Goal: Task Accomplishment & Management: Manage account settings

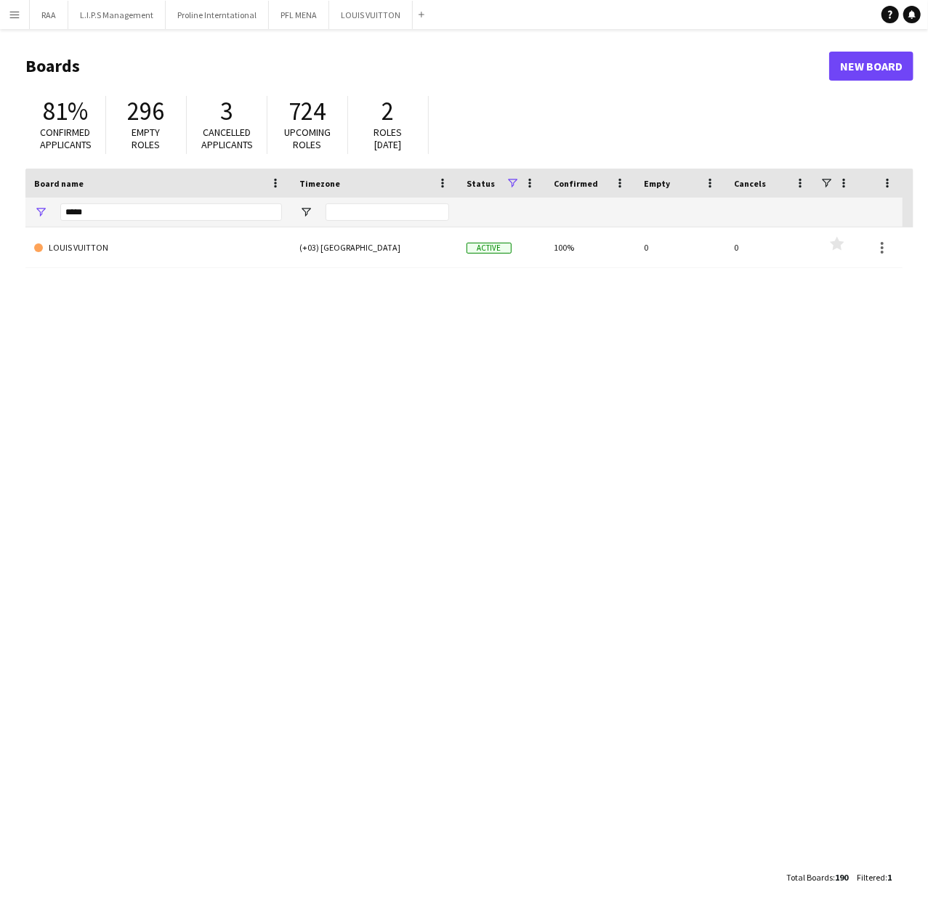
click at [18, 12] on app-icon "Menu" at bounding box center [15, 15] width 12 height 12
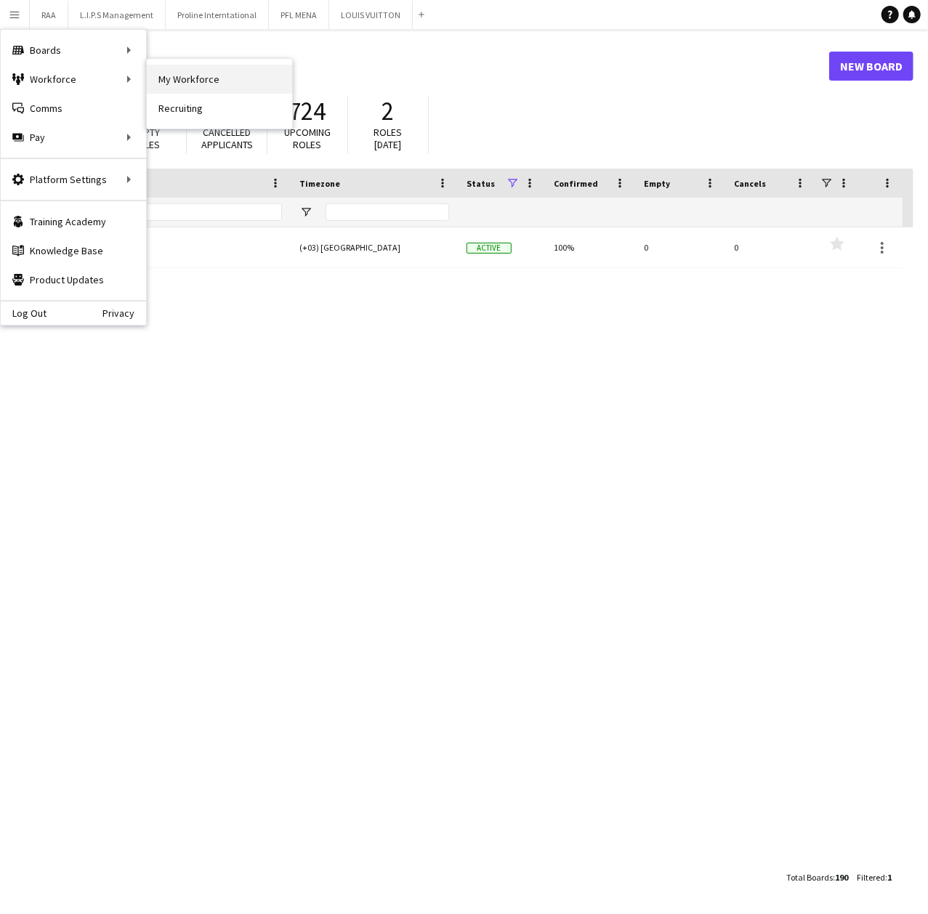
click at [172, 74] on link "My Workforce" at bounding box center [219, 79] width 145 height 29
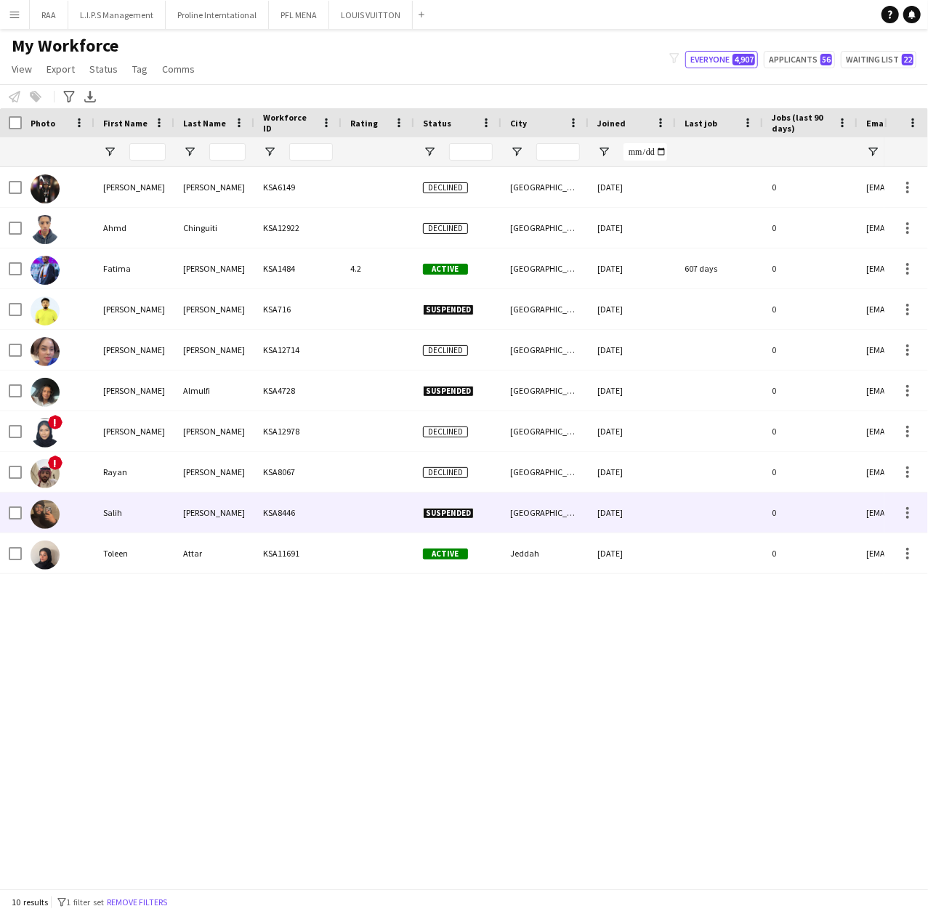
click at [266, 519] on div "KSA8446" at bounding box center [297, 513] width 87 height 40
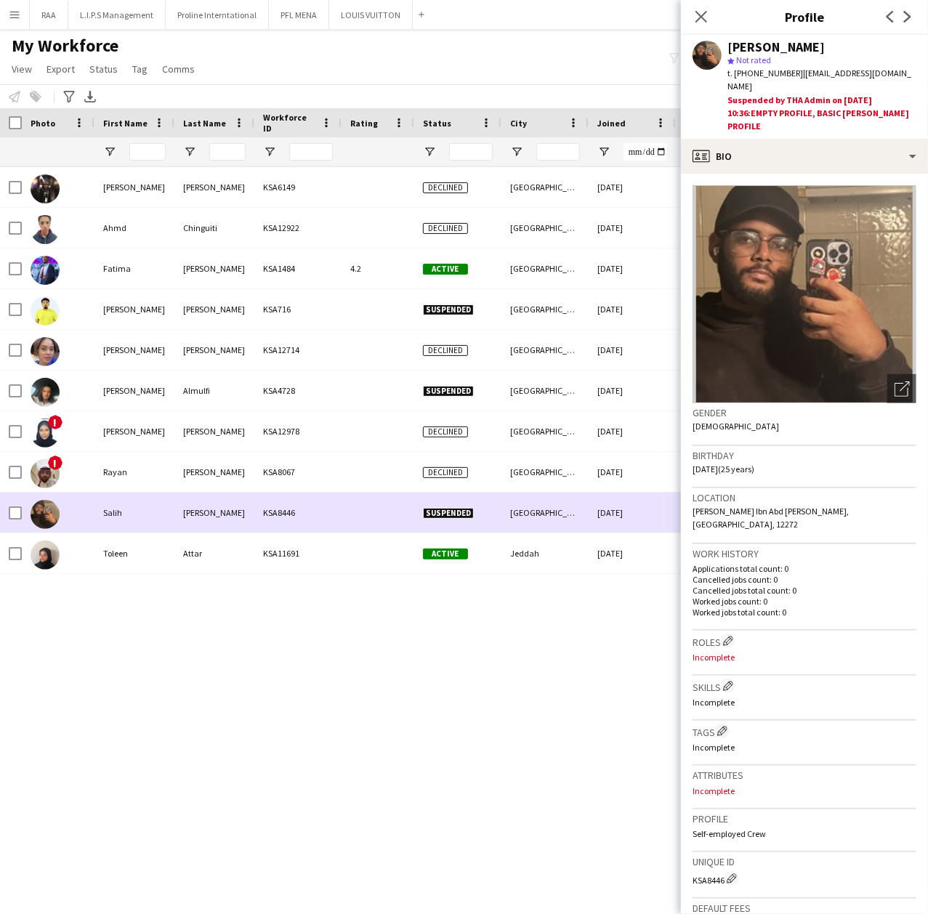
click at [266, 519] on div "KSA8446" at bounding box center [297, 513] width 87 height 40
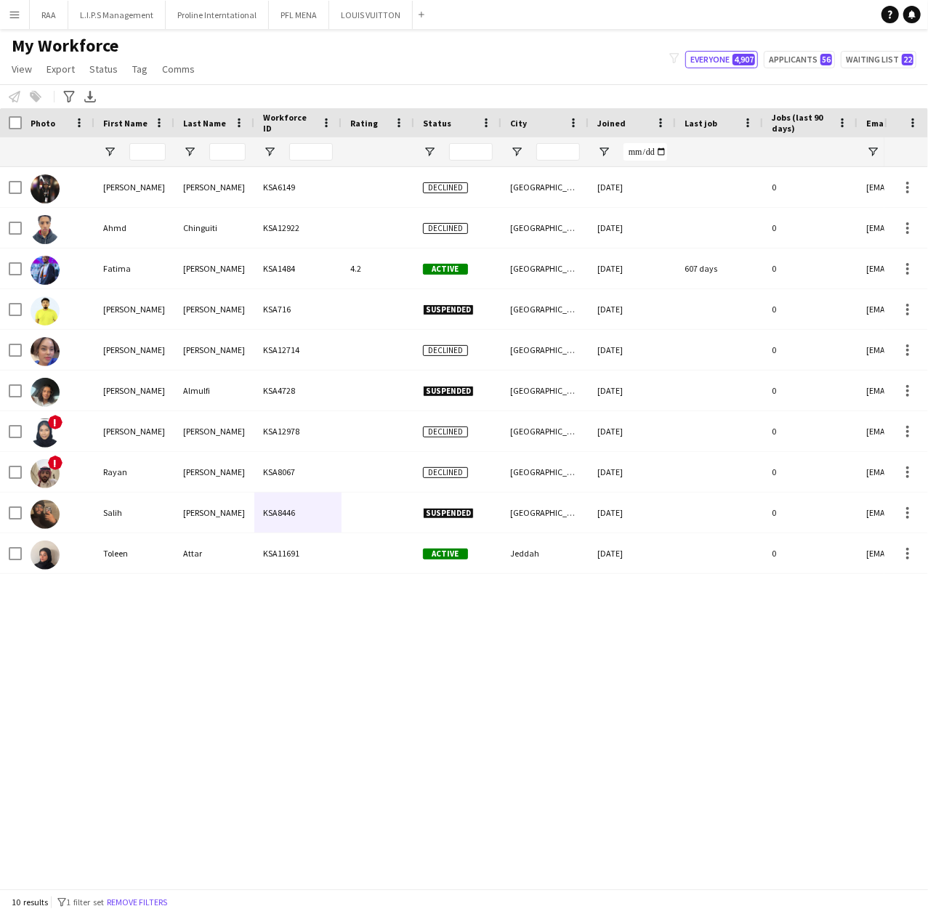
click at [140, 904] on button "Remove filters" at bounding box center [137, 903] width 66 height 16
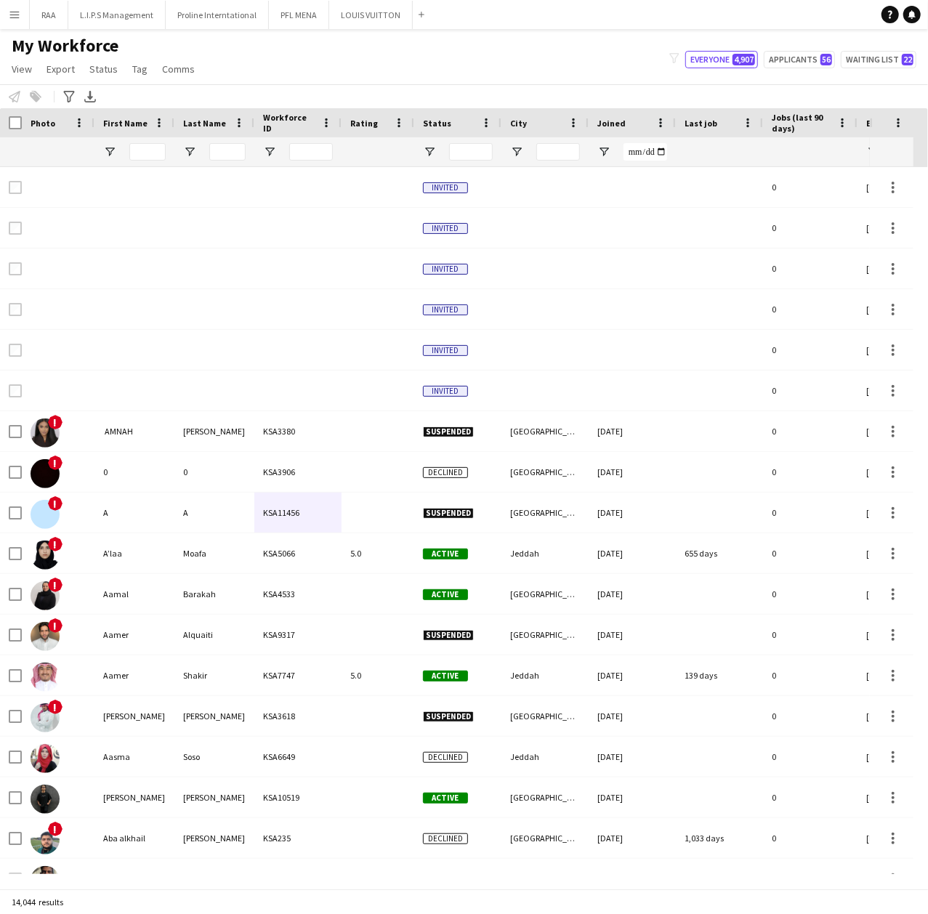
click at [172, 161] on div at bounding box center [134, 151] width 80 height 29
click at [149, 151] on input "First Name Filter Input" at bounding box center [147, 151] width 36 height 17
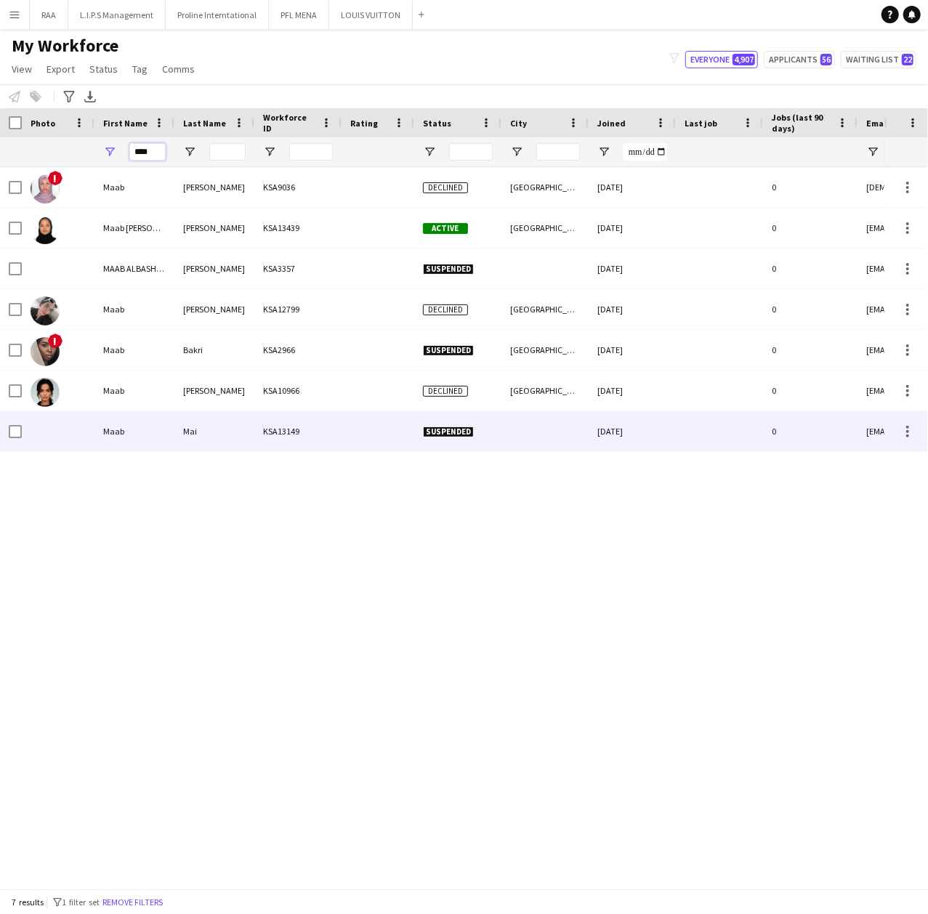
type input "****"
click at [140, 431] on div "Maab" at bounding box center [134, 431] width 80 height 40
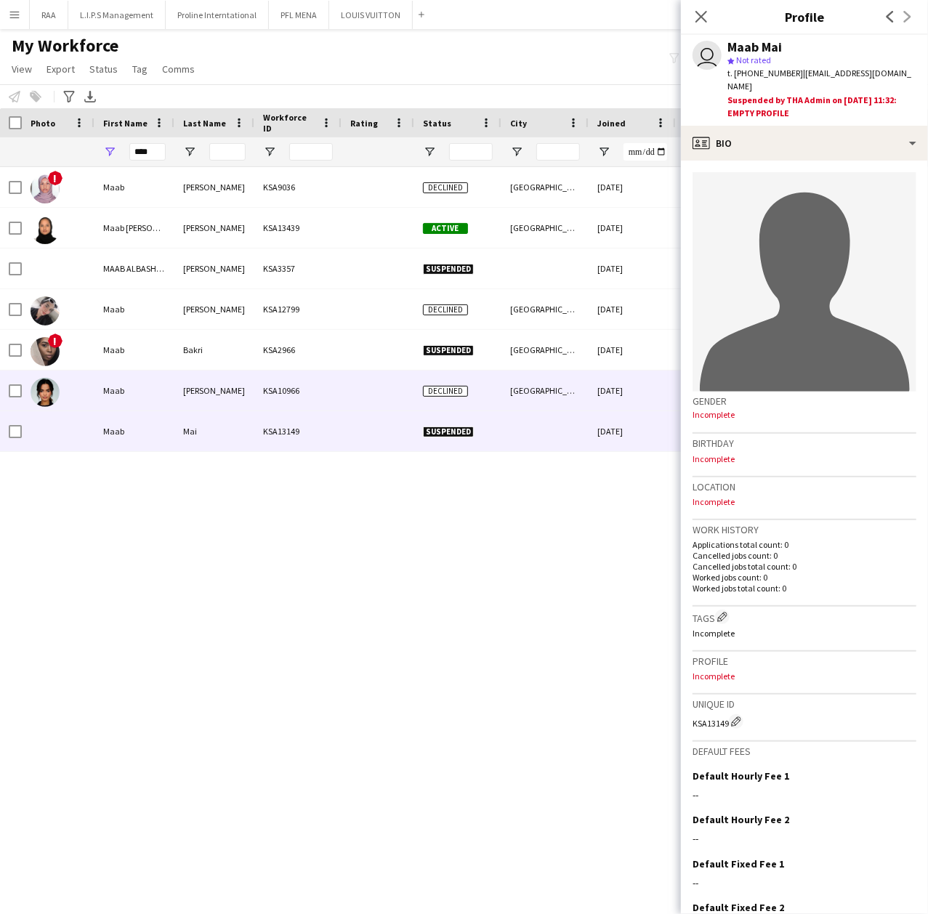
click at [153, 396] on div "Maab" at bounding box center [134, 391] width 80 height 40
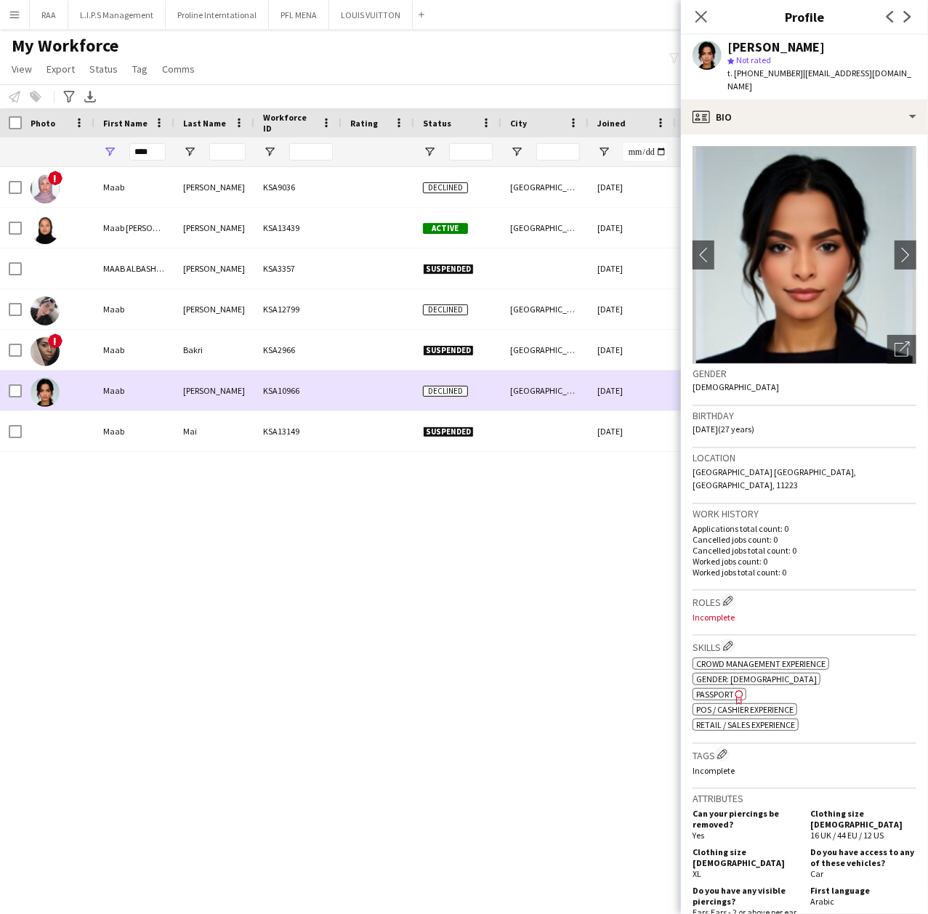
click at [157, 368] on div "Maab" at bounding box center [134, 350] width 80 height 40
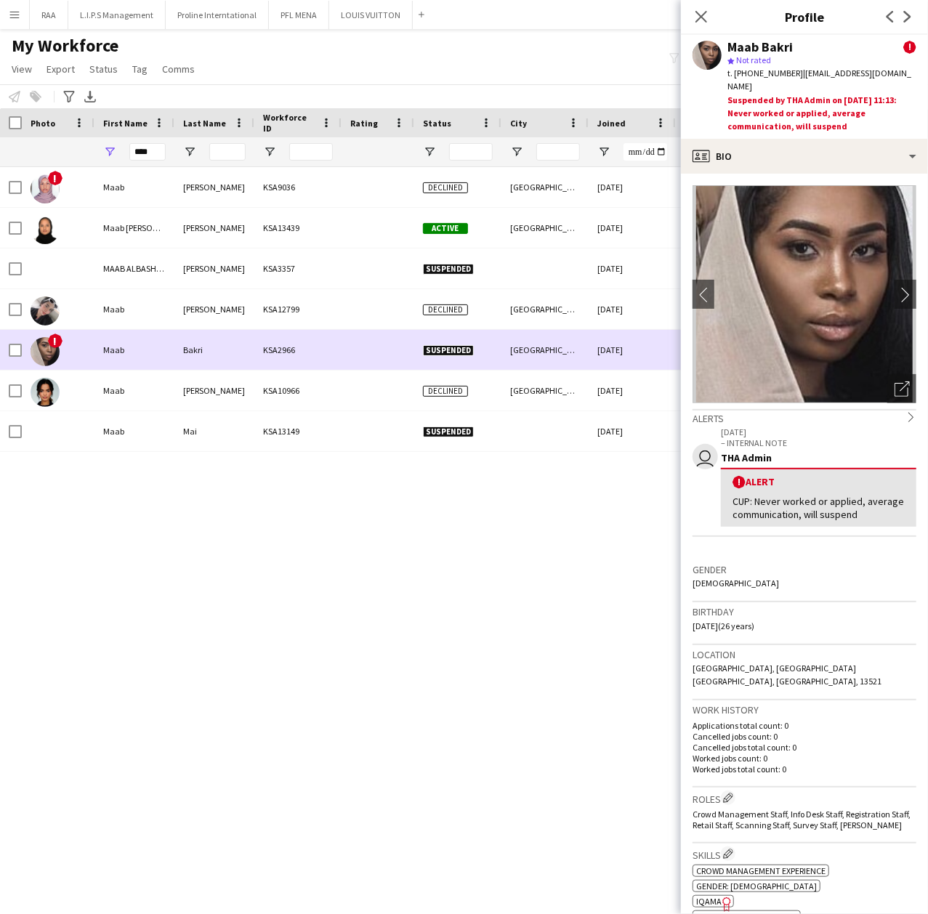
click at [158, 343] on div "Maab" at bounding box center [134, 350] width 80 height 40
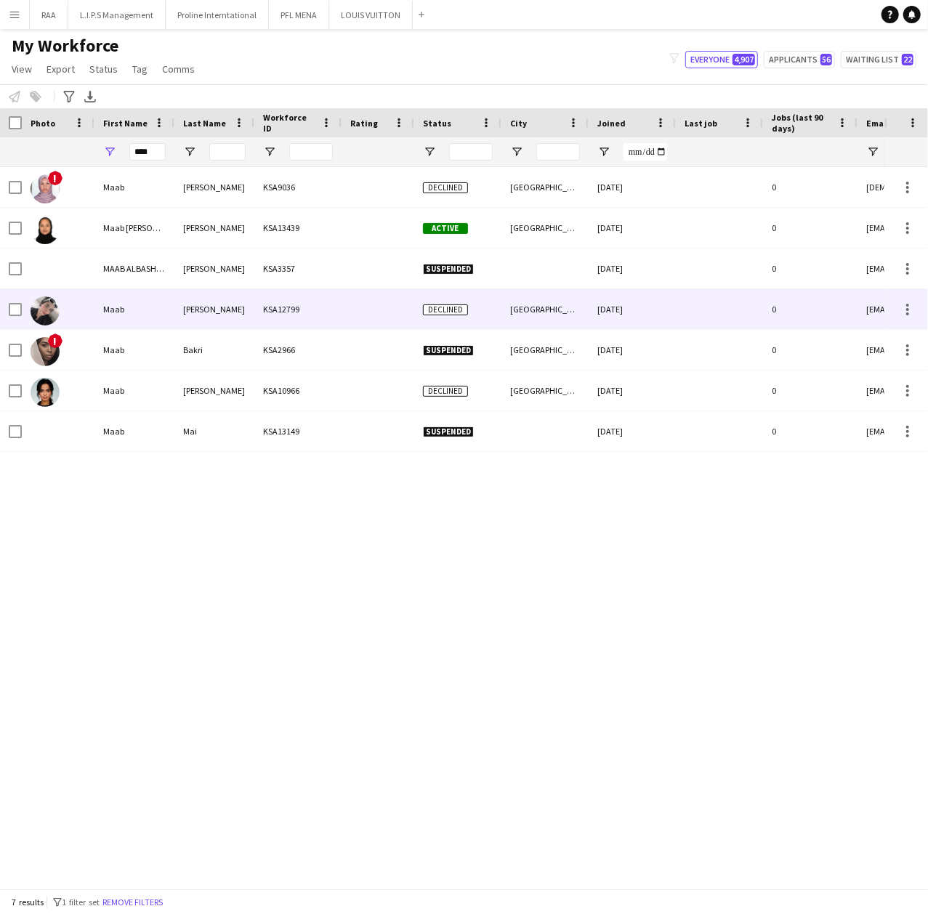
click at [167, 303] on div "Maab" at bounding box center [134, 309] width 80 height 40
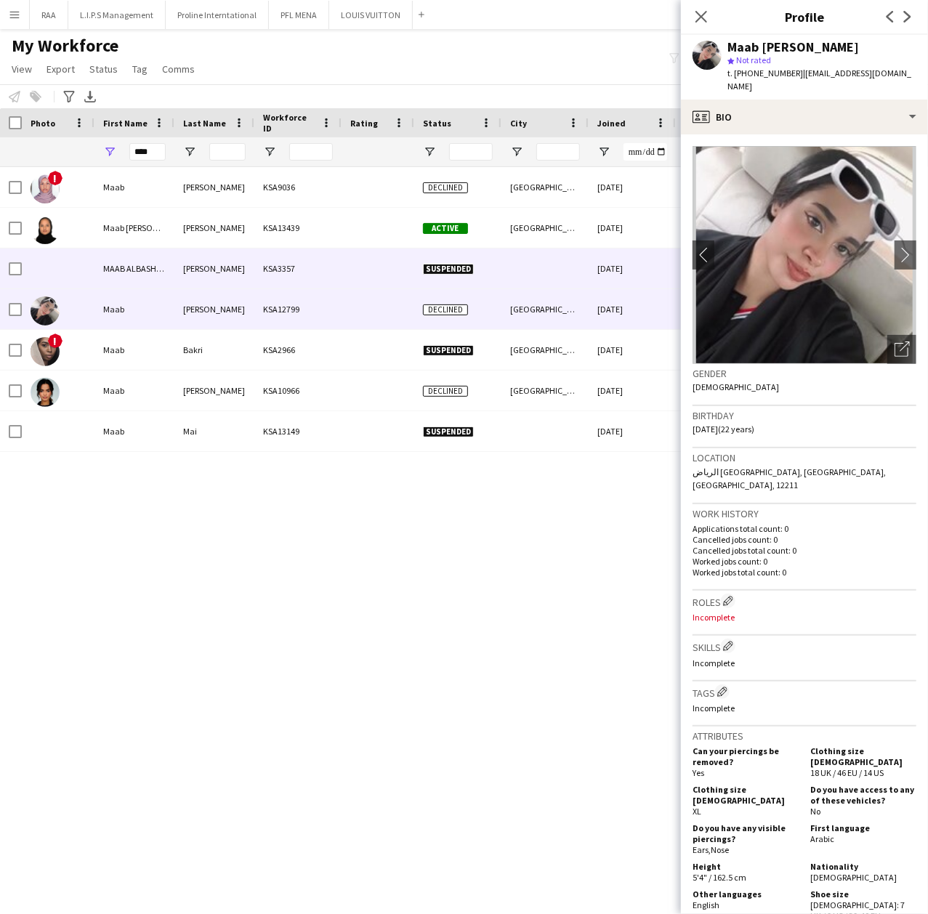
click at [172, 273] on div "MAAB ALBASHEIR" at bounding box center [134, 269] width 80 height 40
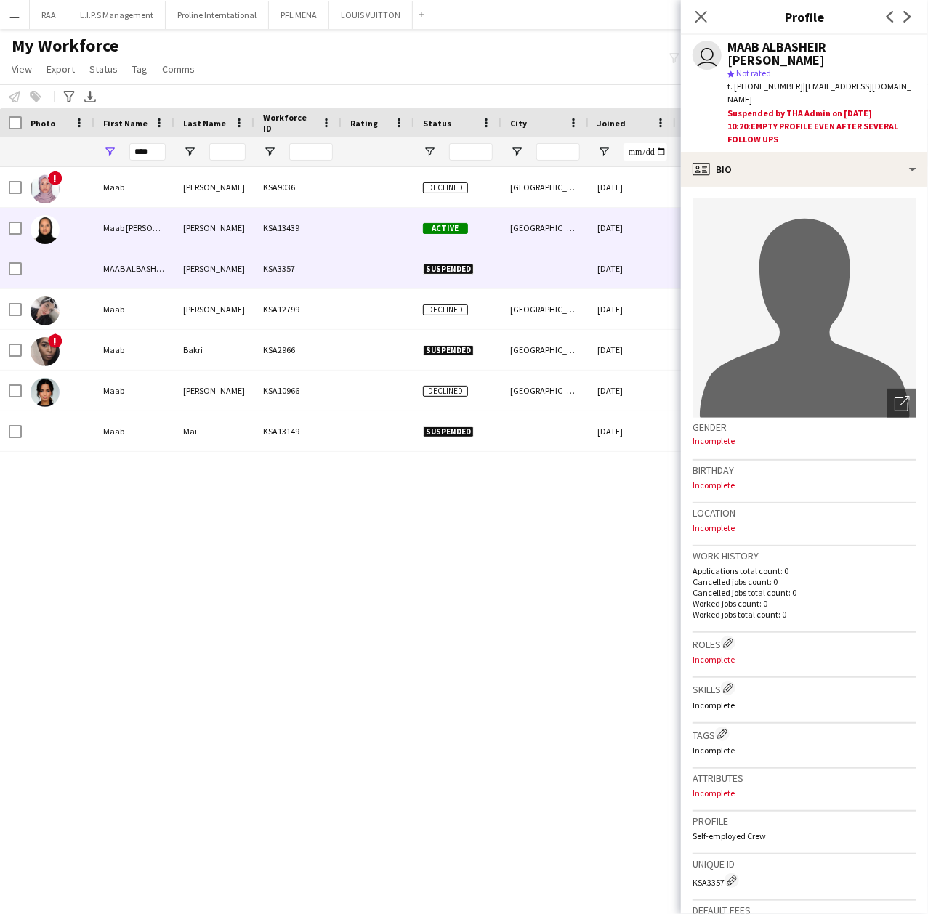
click at [179, 243] on div "[PERSON_NAME]" at bounding box center [214, 228] width 80 height 40
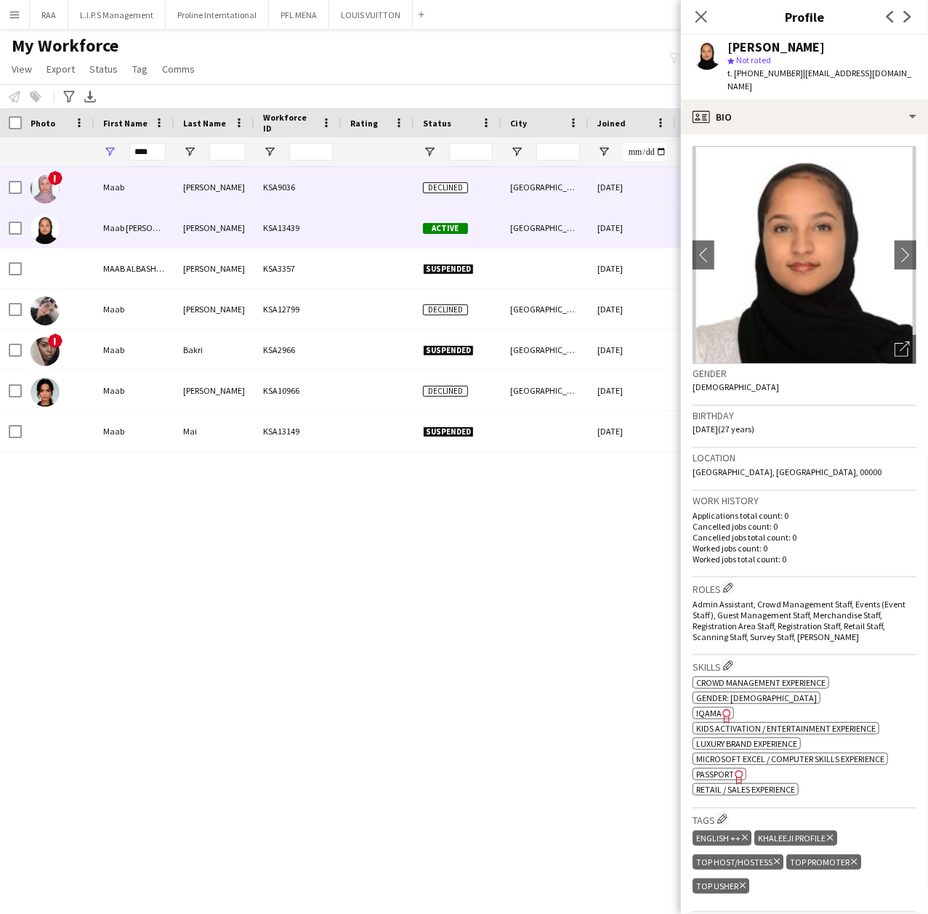
click at [172, 202] on div "Maab" at bounding box center [134, 187] width 80 height 40
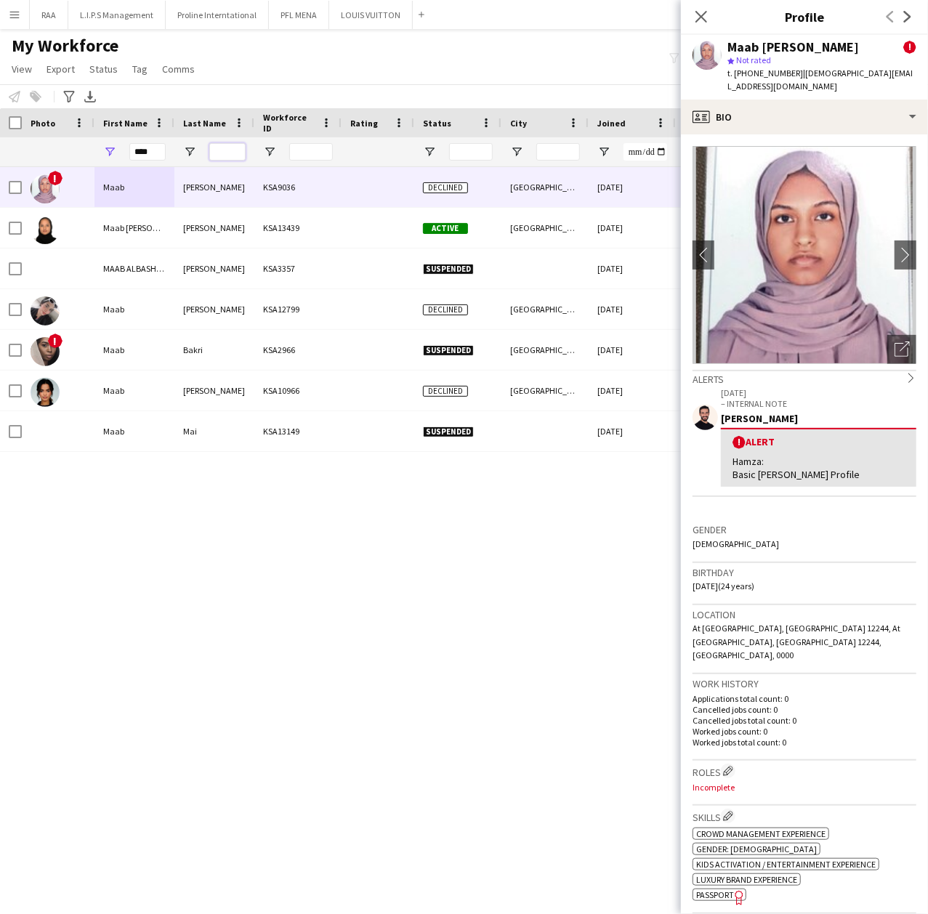
click at [239, 148] on input "Last Name Filter Input" at bounding box center [227, 151] width 36 height 17
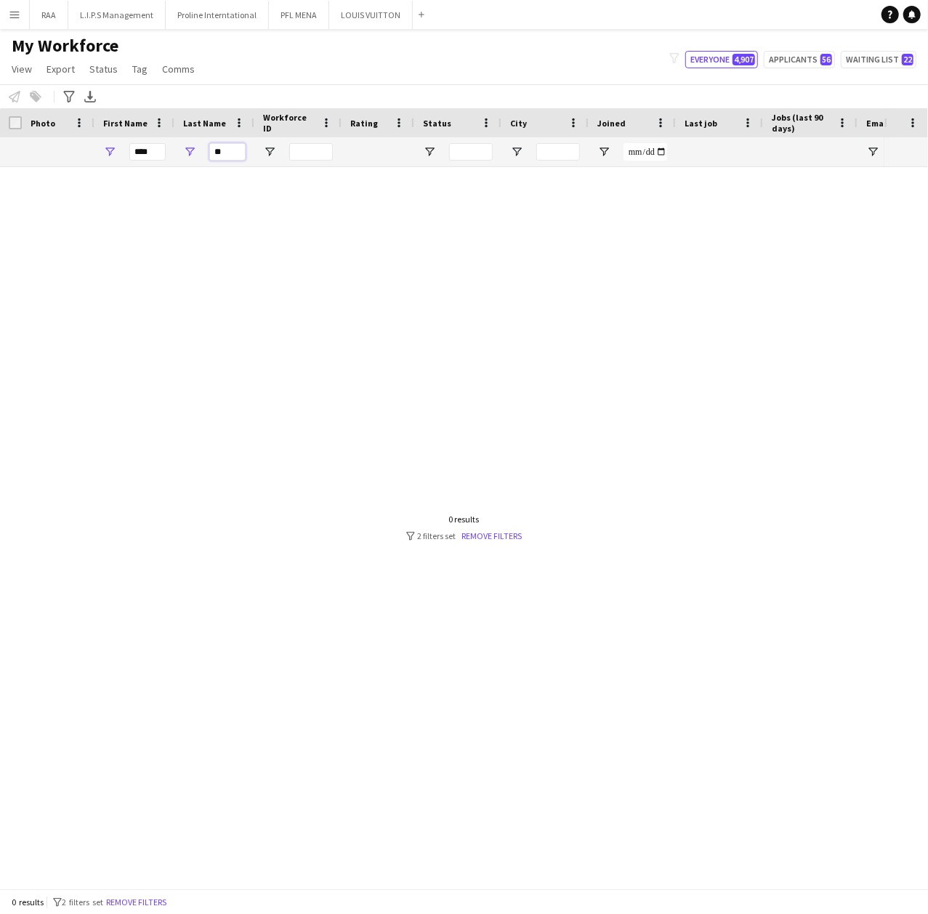
type input "*"
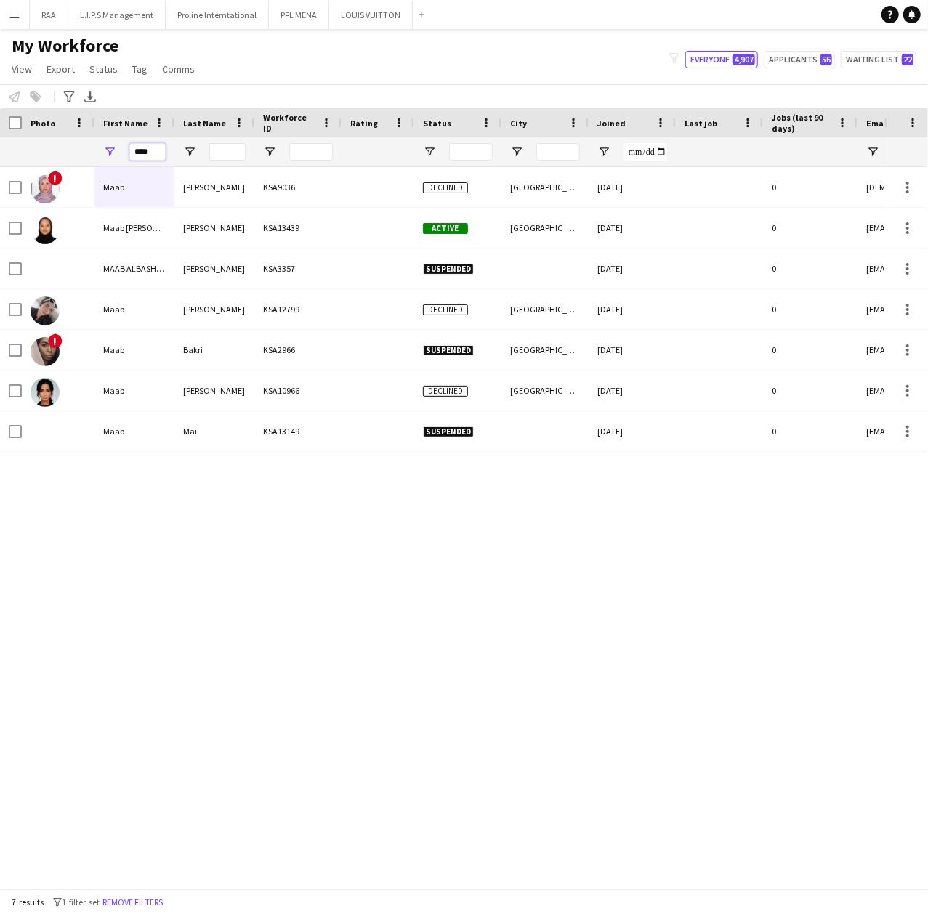
click at [150, 150] on input "****" at bounding box center [147, 151] width 36 height 17
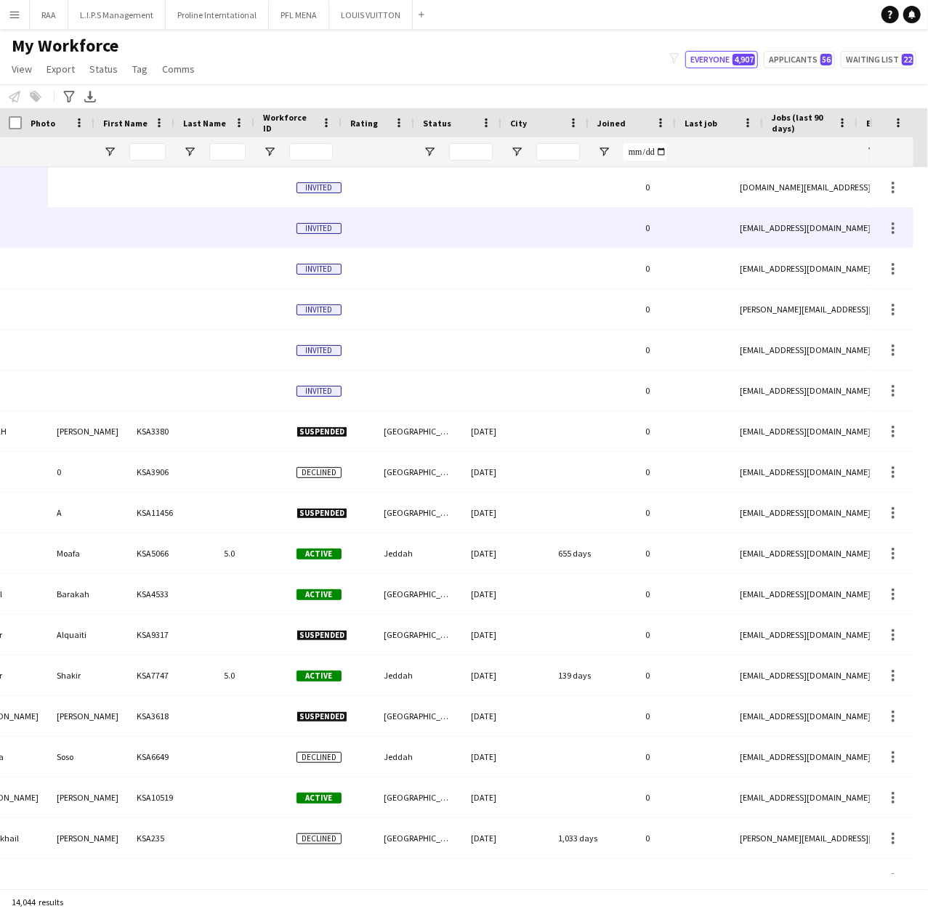
scroll to position [0, 126]
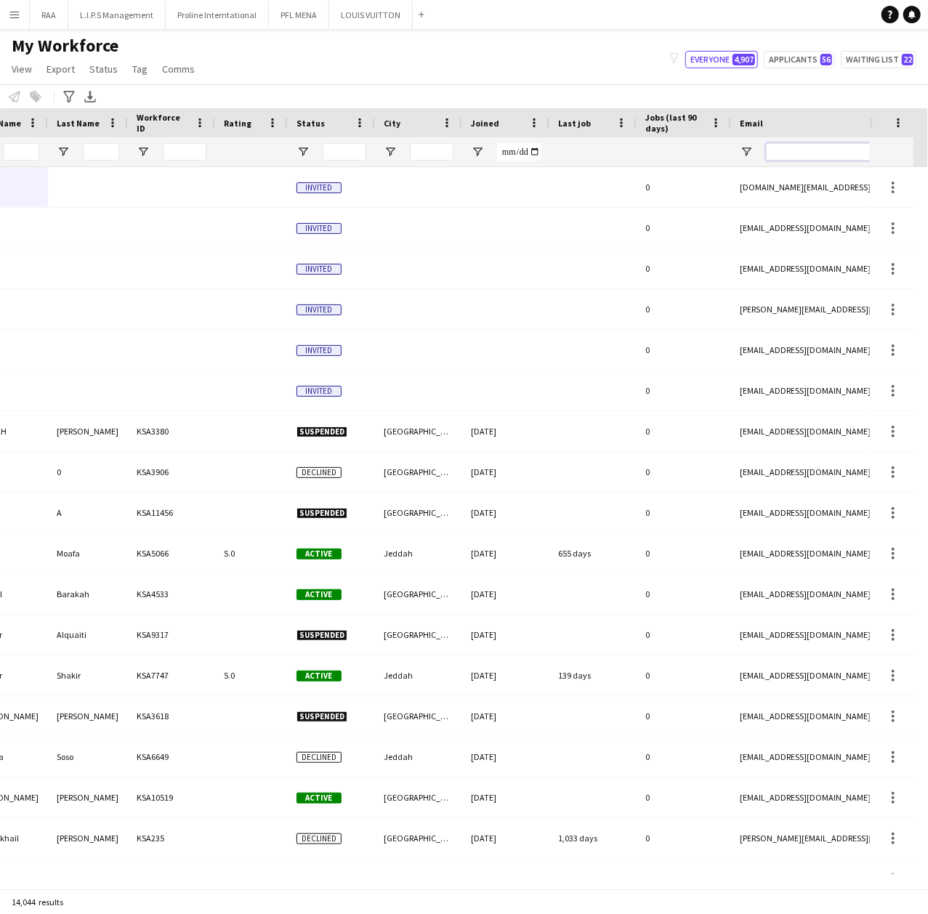
click at [802, 150] on input "Email Filter Input" at bounding box center [889, 151] width 247 height 17
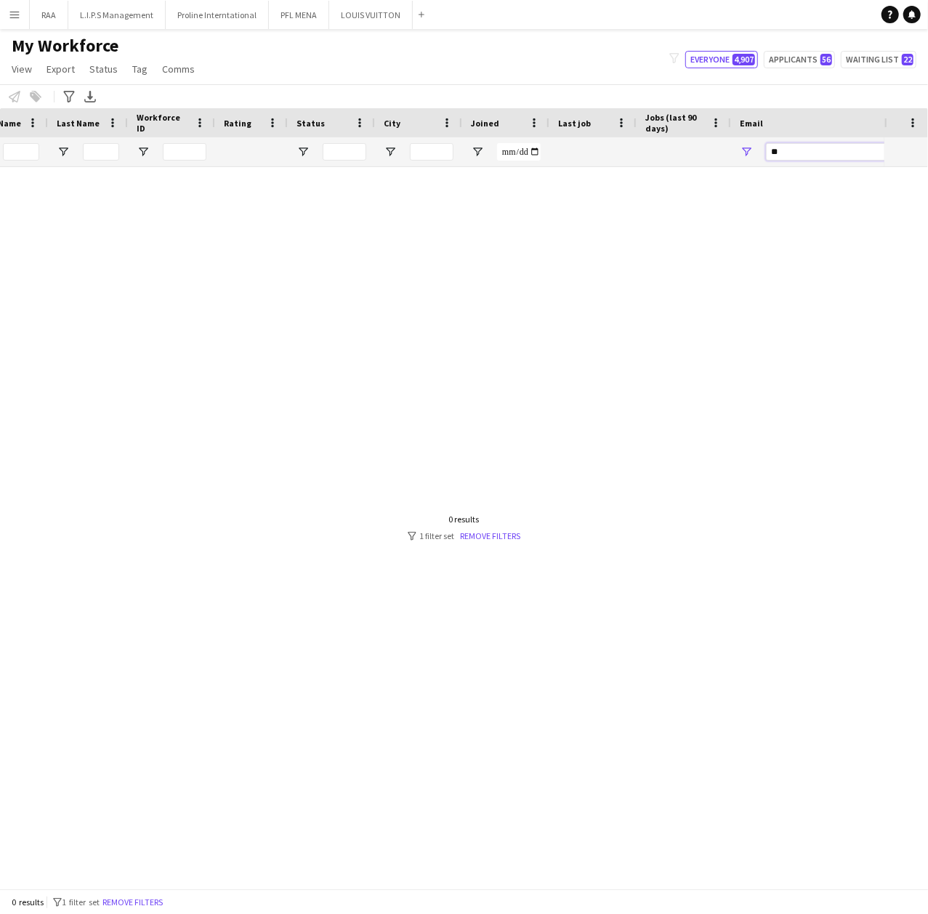
type input "*"
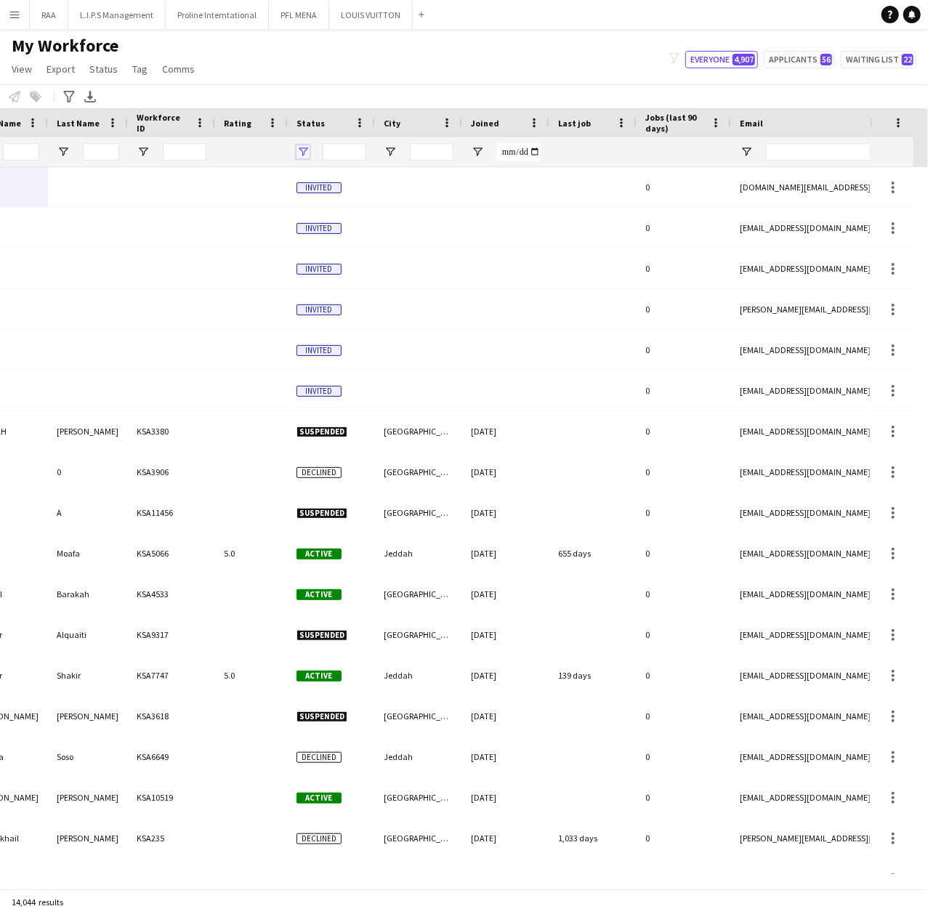
click at [305, 148] on span "Open Filter Menu" at bounding box center [303, 151] width 13 height 13
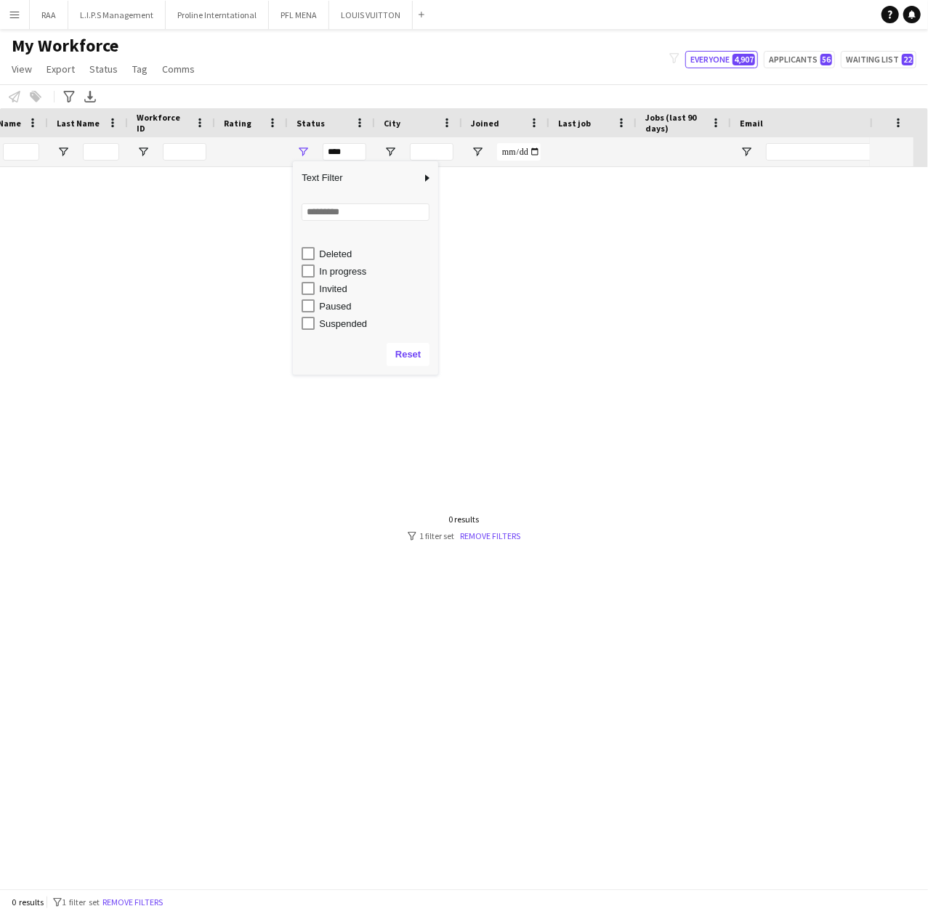
scroll to position [91, 0]
type input "**********"
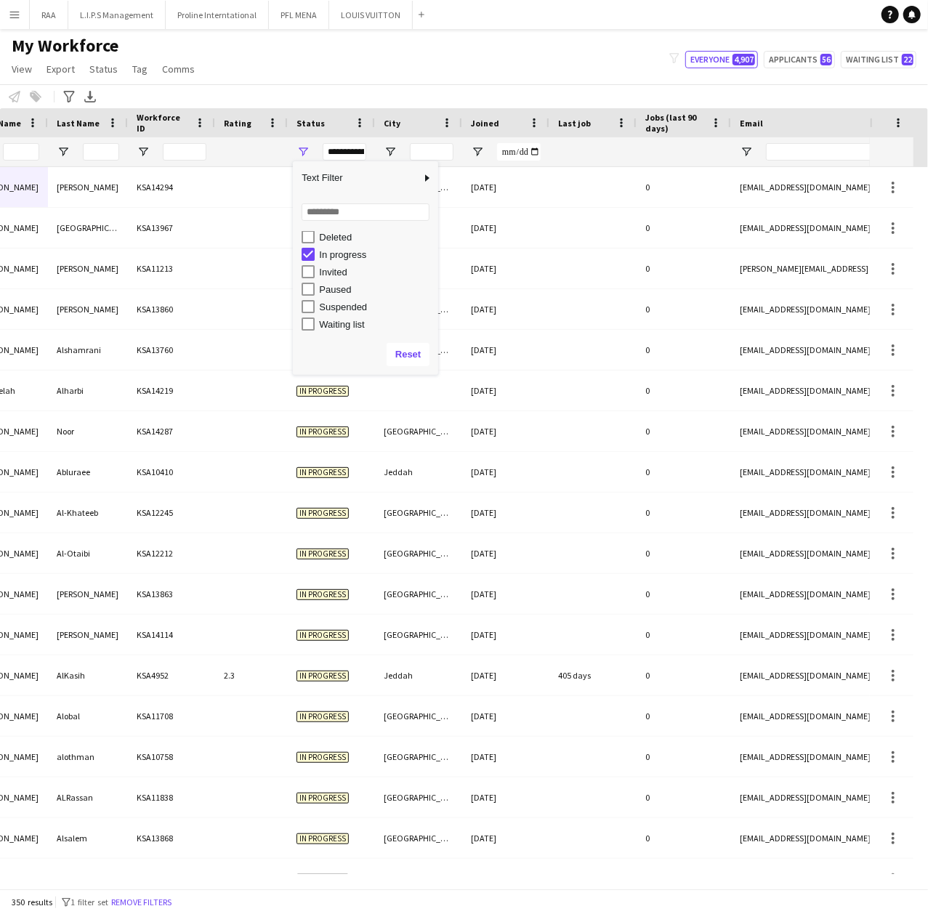
click at [330, 81] on div "My Workforce View Views Default view Basic Export View Full Name TAGS Test New …" at bounding box center [464, 59] width 928 height 49
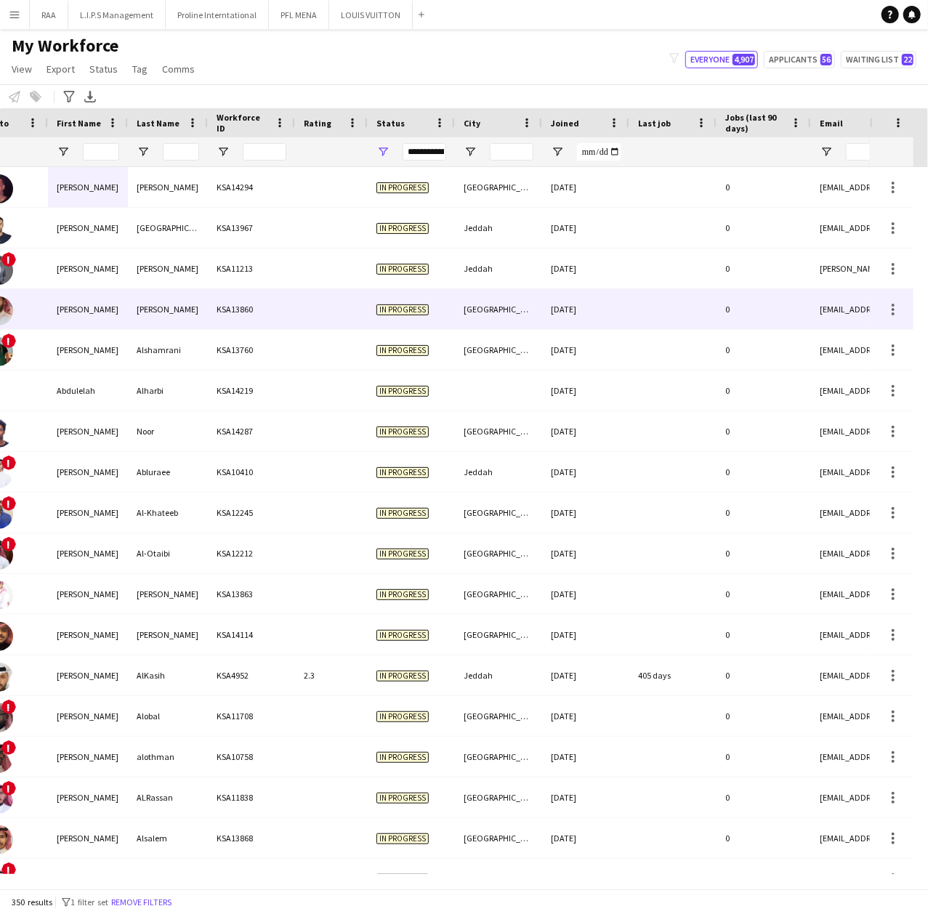
scroll to position [0, 0]
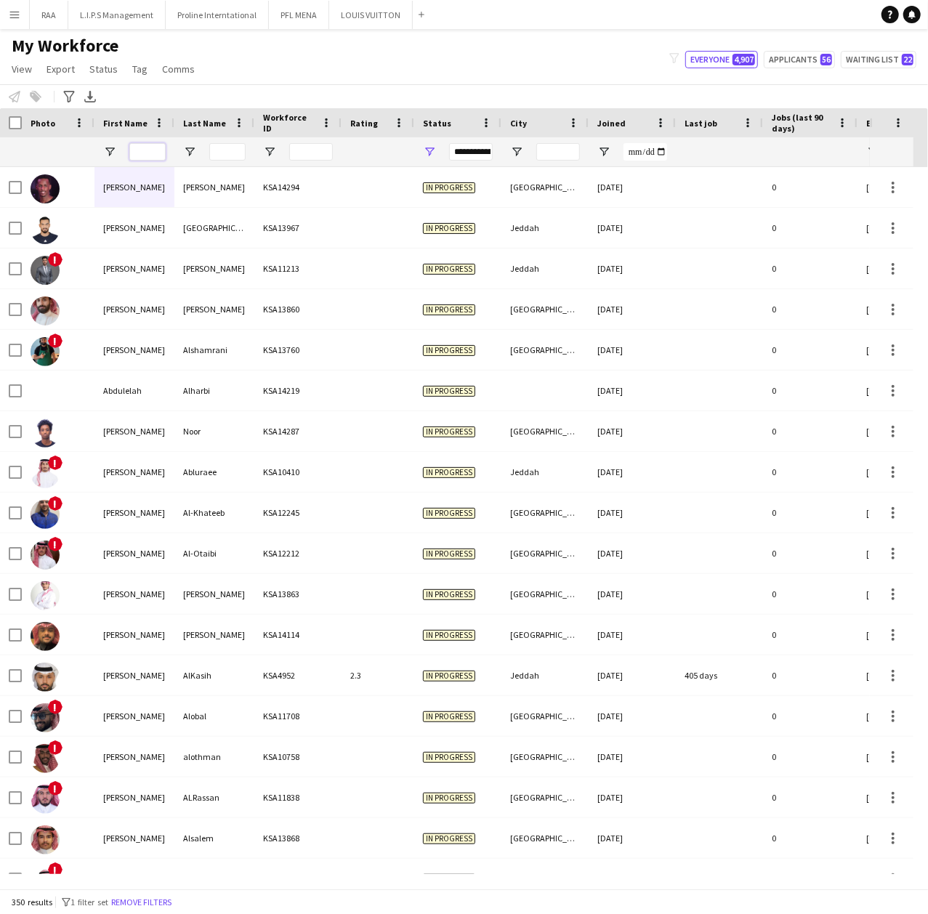
click at [141, 151] on input "First Name Filter Input" at bounding box center [147, 151] width 36 height 17
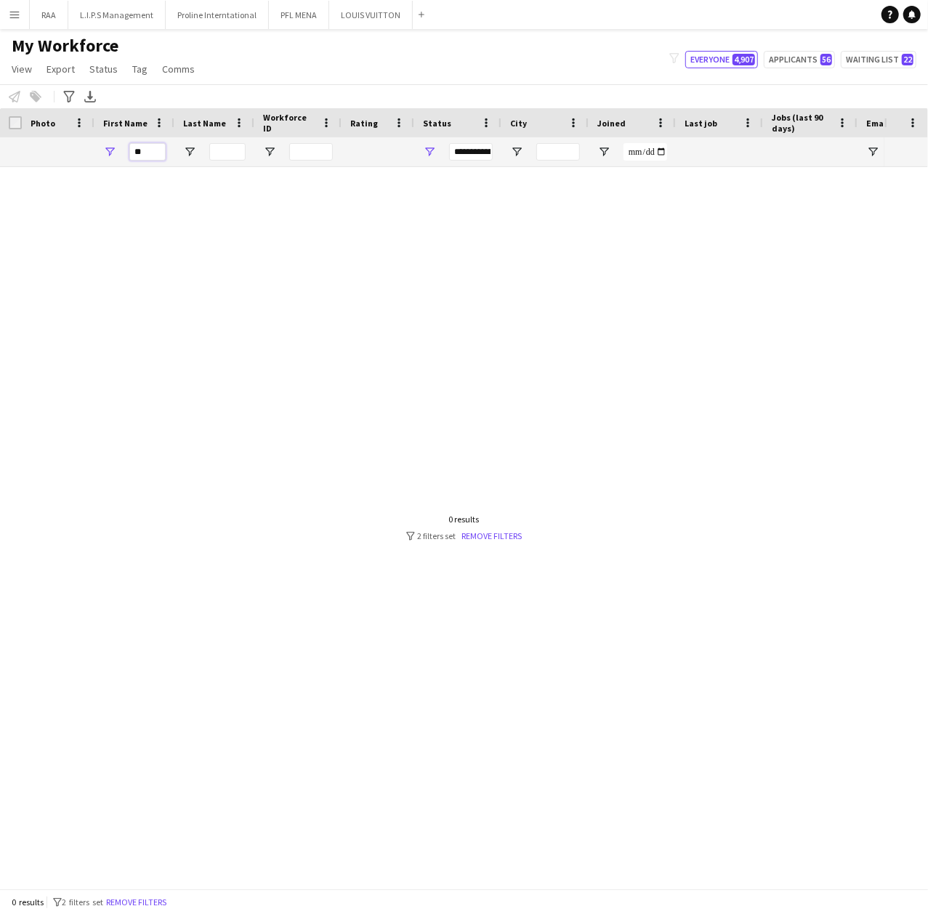
type input "*"
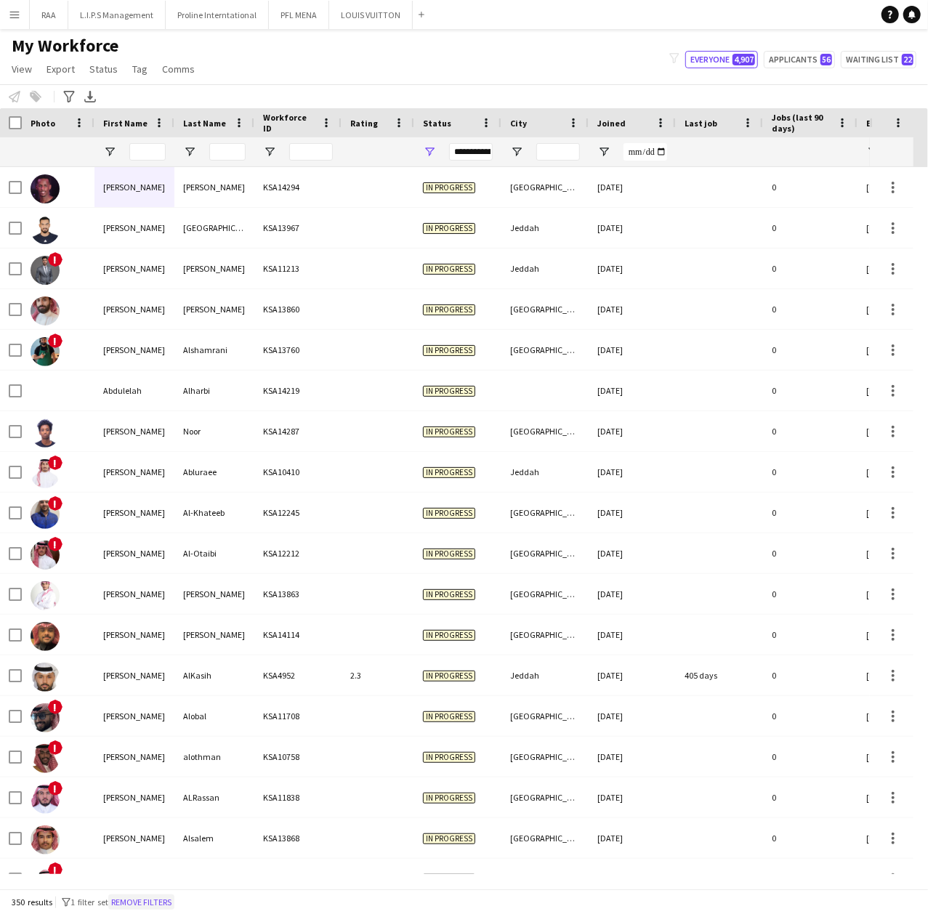
click at [155, 901] on button "Remove filters" at bounding box center [141, 903] width 66 height 16
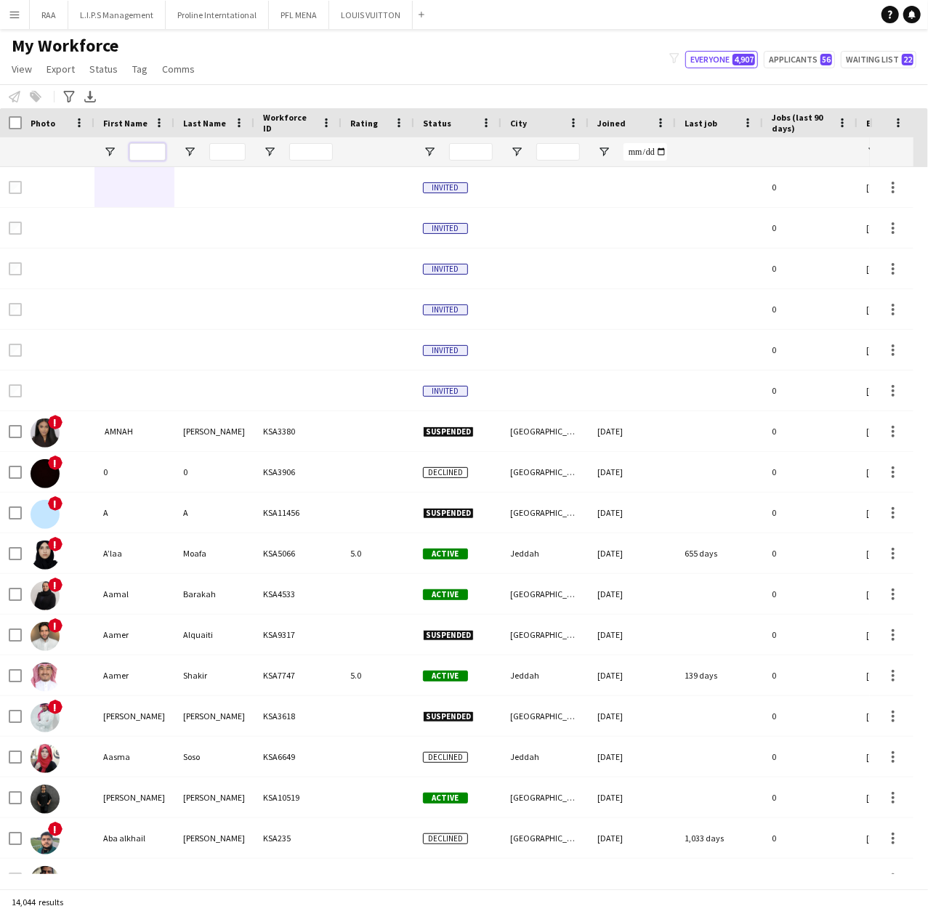
click at [158, 154] on input "First Name Filter Input" at bounding box center [147, 151] width 36 height 17
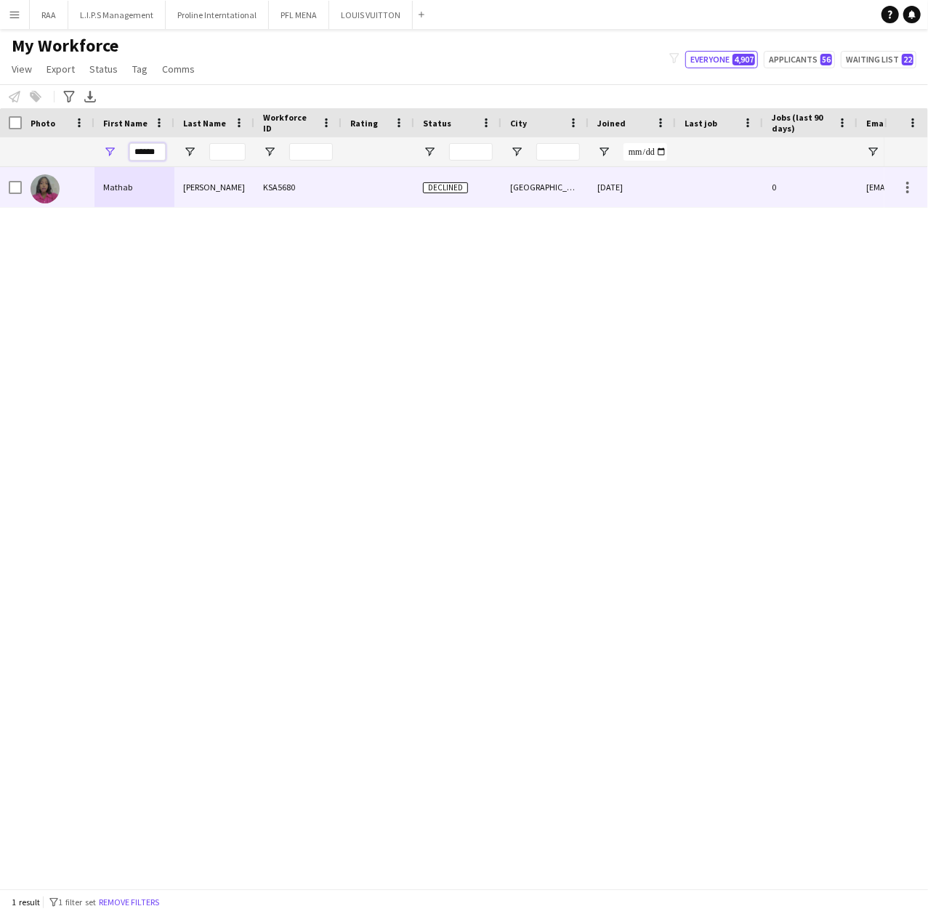
type input "******"
click at [147, 189] on div "Mathab" at bounding box center [134, 187] width 80 height 40
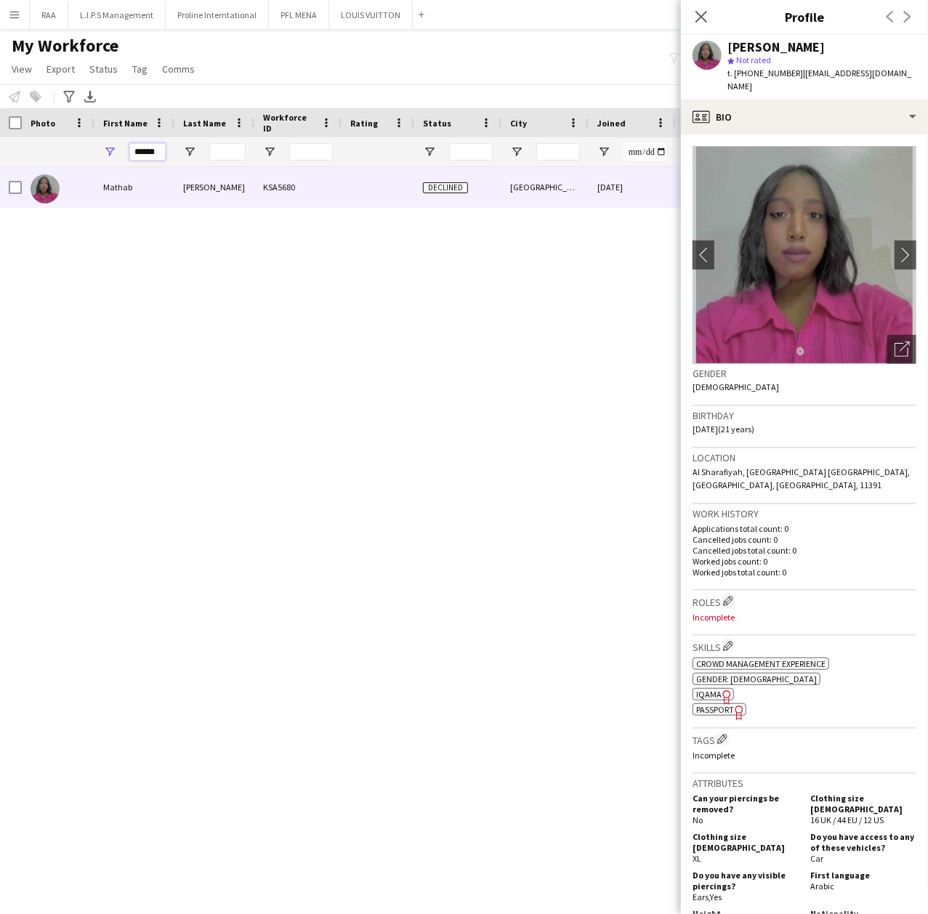
click at [158, 153] on input "******" at bounding box center [147, 151] width 36 height 17
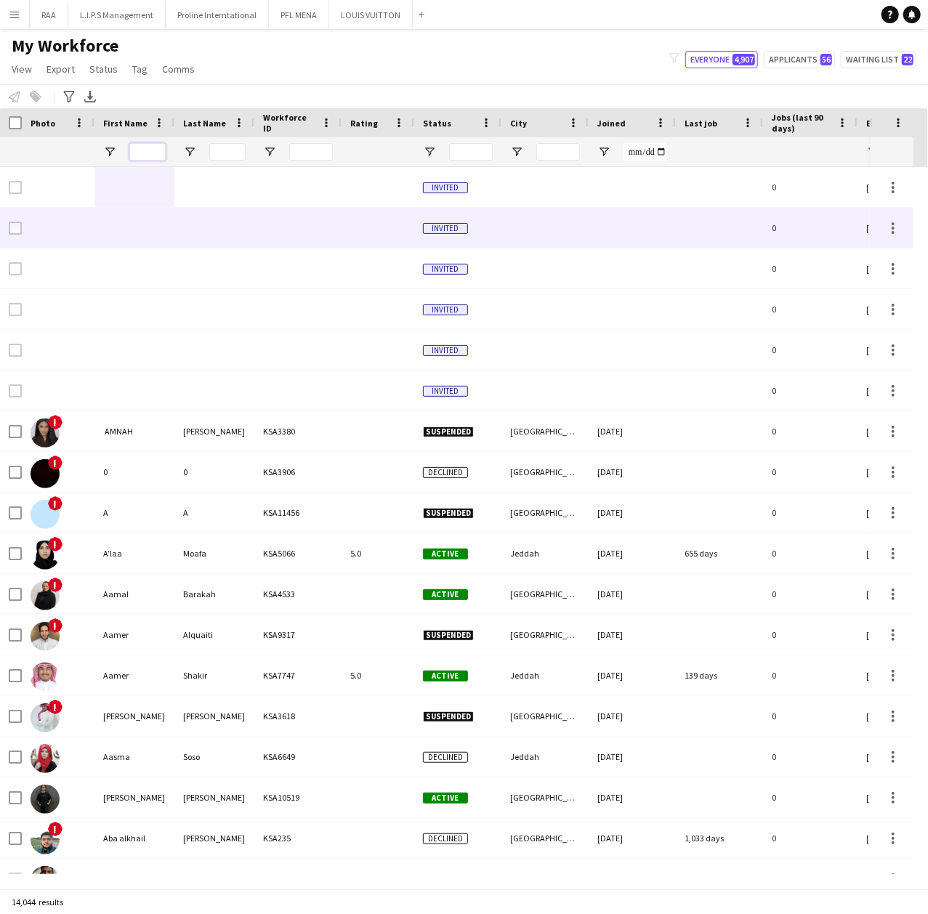
scroll to position [0, 26]
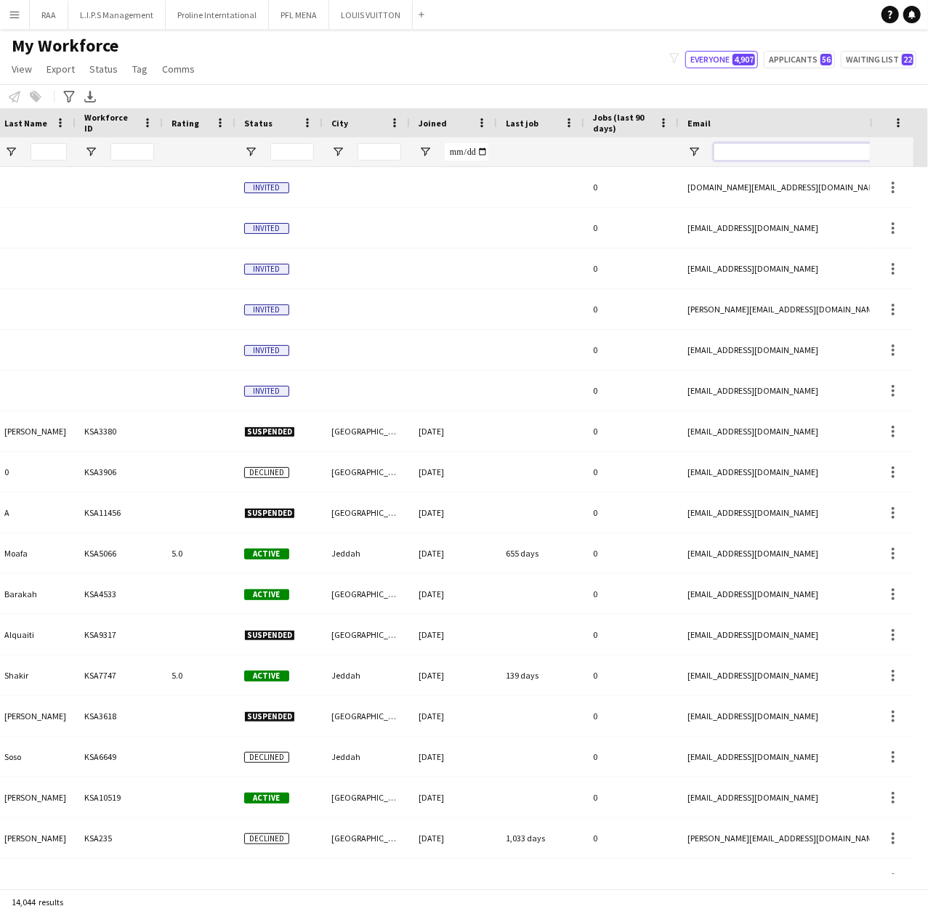
click at [770, 155] on input "Email Filter Input" at bounding box center [837, 151] width 247 height 17
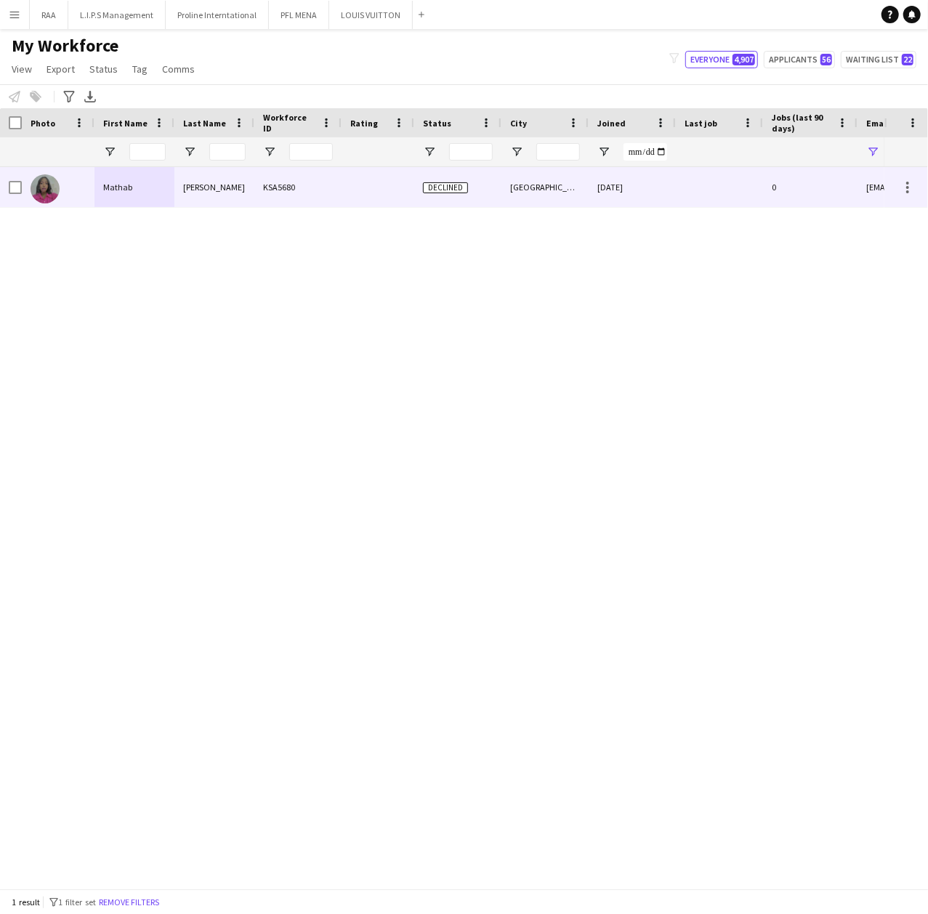
type input "*******"
click at [280, 193] on div "KSA5680" at bounding box center [297, 187] width 87 height 40
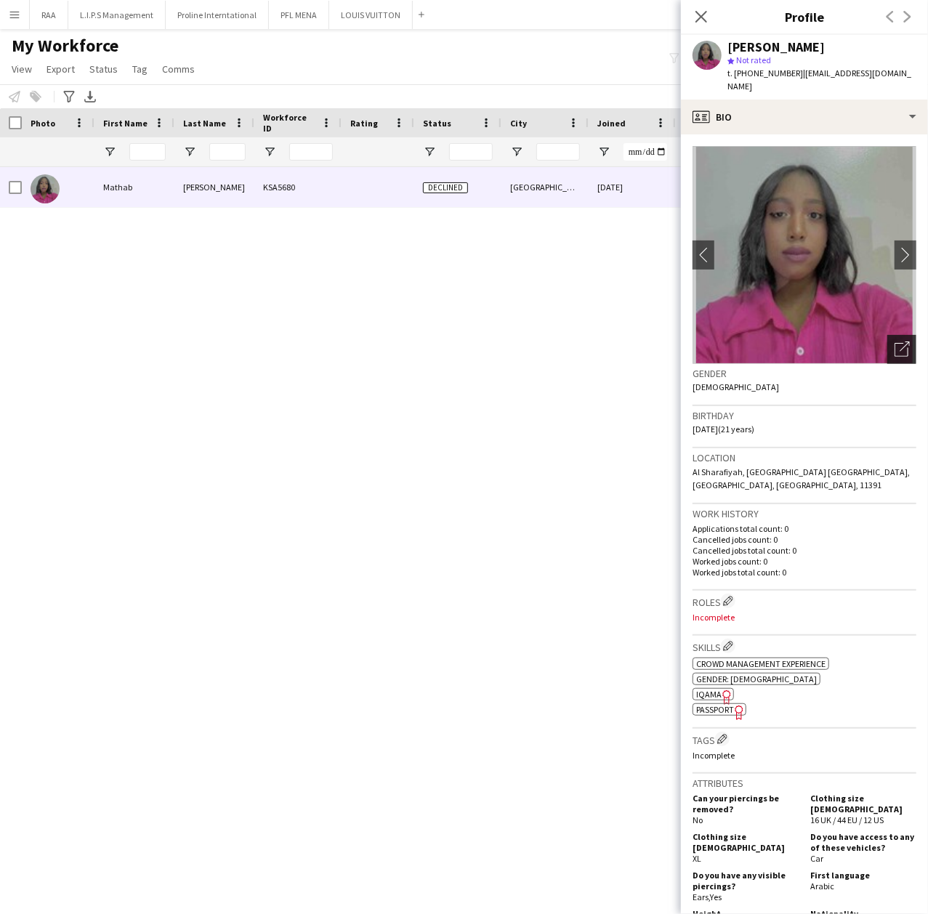
click at [895, 342] on icon "Open photos pop-in" at bounding box center [902, 349] width 15 height 15
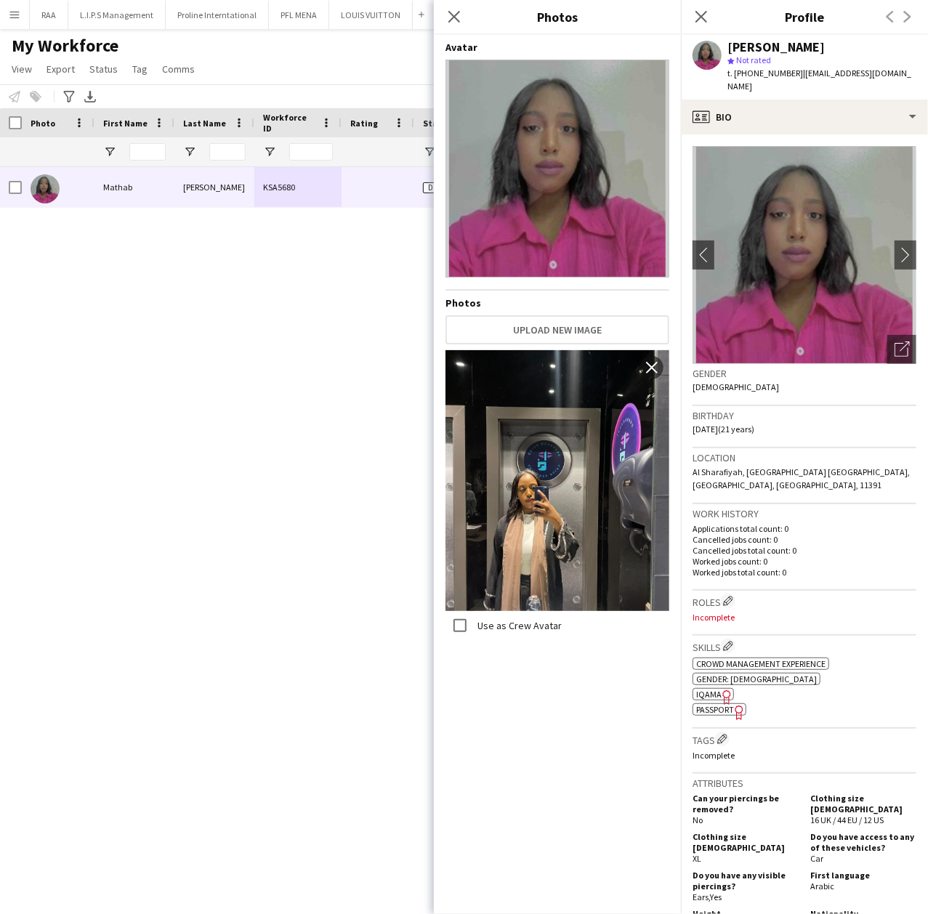
click at [818, 134] on app-crew-profile-bio "chevron-left chevron-right Open photos pop-in Gender [DEMOGRAPHIC_DATA] Birthda…" at bounding box center [804, 524] width 247 height 780
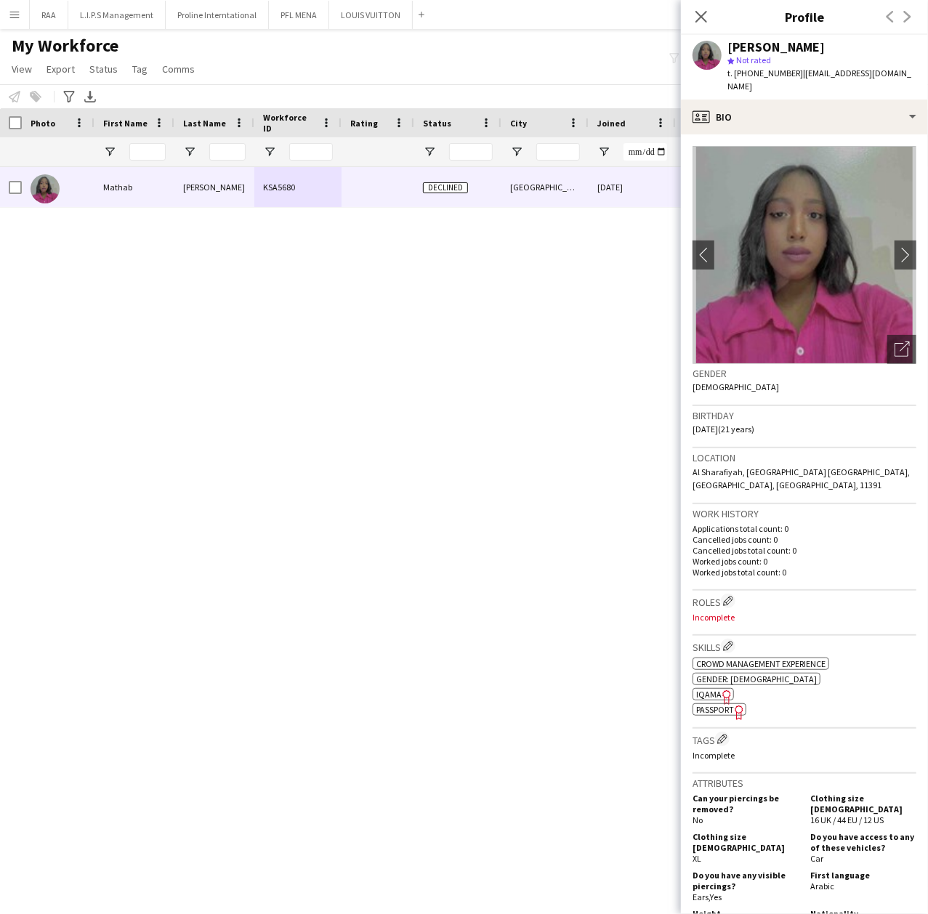
click at [815, 134] on app-crew-profile-bio "chevron-left chevron-right Open photos pop-in Gender [DEMOGRAPHIC_DATA] Birthda…" at bounding box center [804, 524] width 247 height 780
click at [811, 113] on div "profile Bio" at bounding box center [804, 117] width 247 height 35
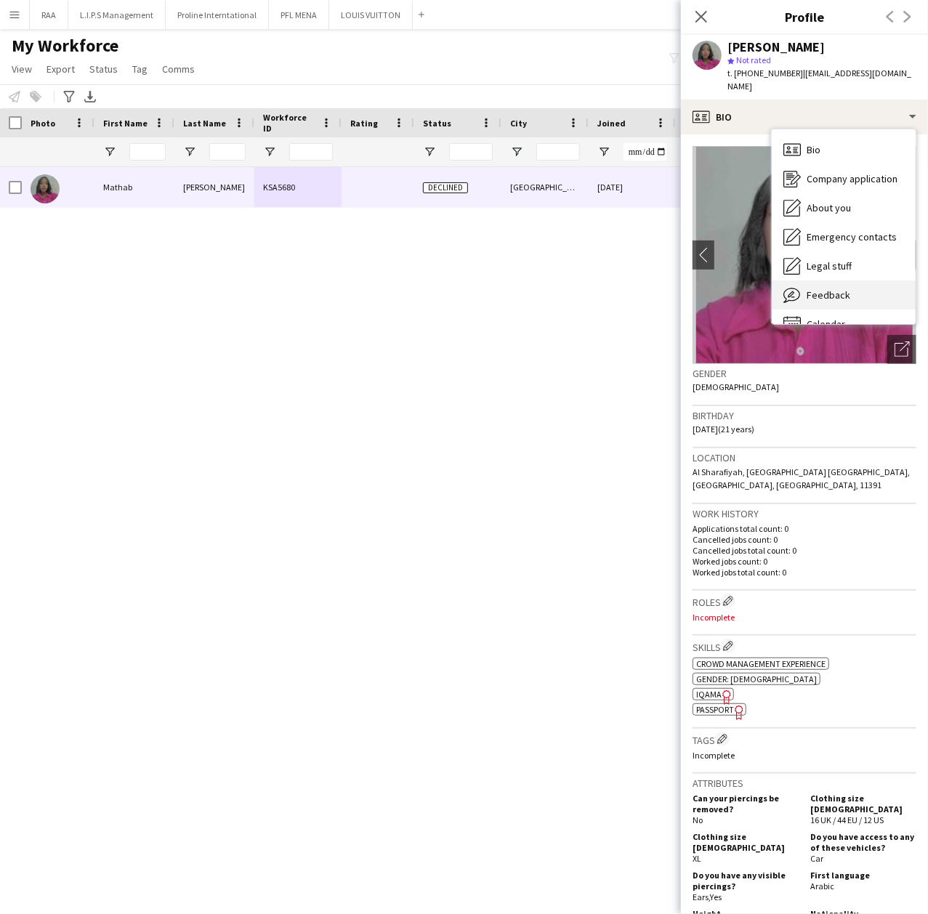
click at [839, 289] on span "Feedback" at bounding box center [829, 295] width 44 height 13
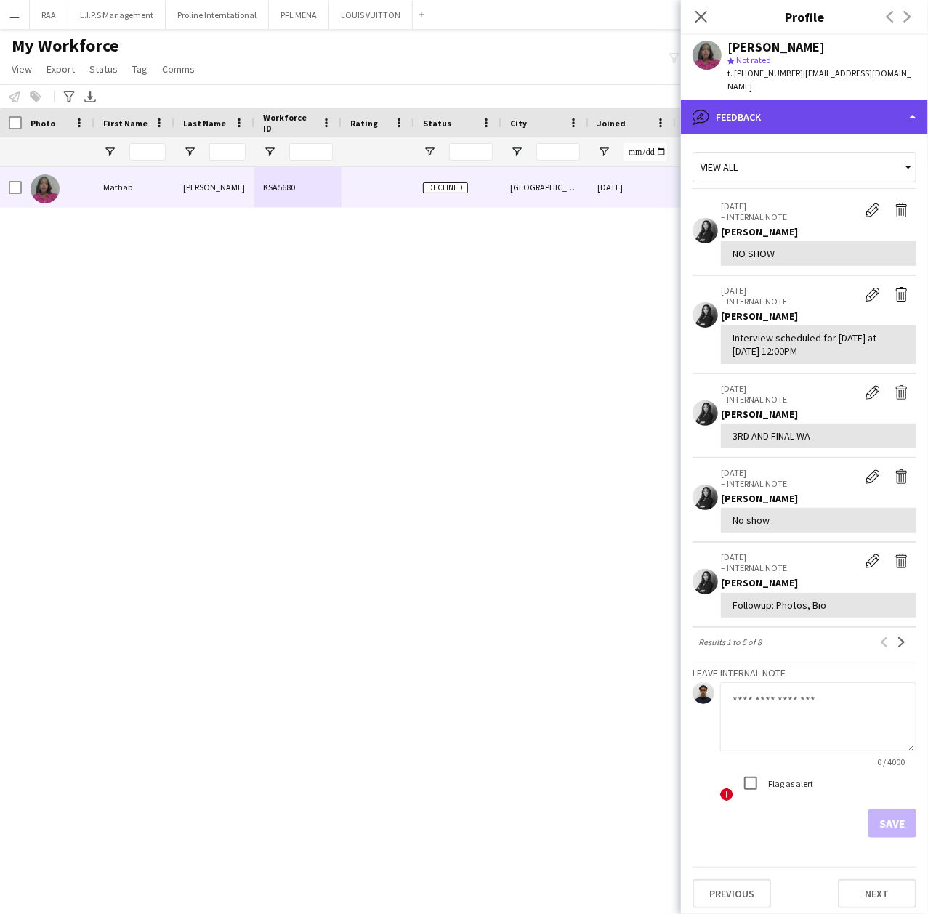
click at [804, 102] on div "bubble-pencil Feedback" at bounding box center [804, 117] width 247 height 35
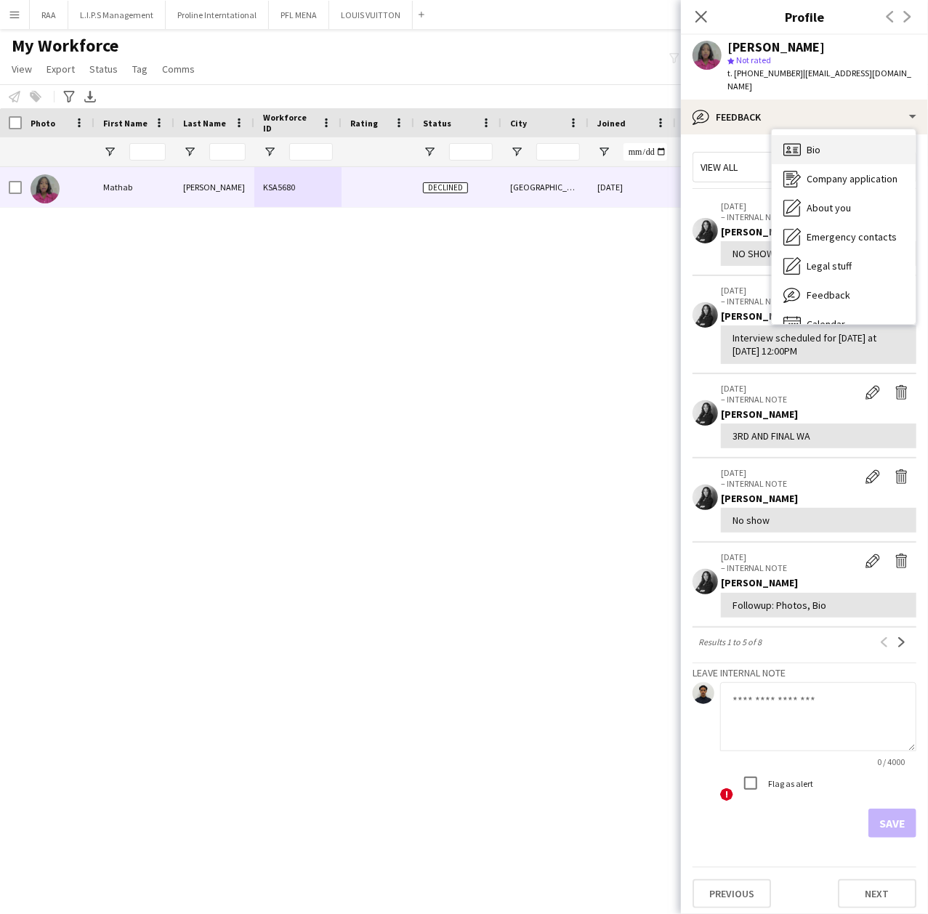
click at [814, 143] on span "Bio" at bounding box center [814, 149] width 14 height 13
